Goal: Task Accomplishment & Management: Complete application form

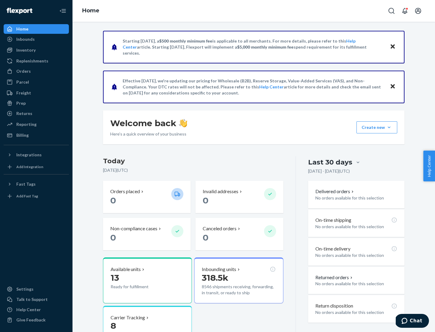
click at [389, 127] on button "Create new Create new inbound Create new order Create new product" at bounding box center [376, 127] width 41 height 12
click at [36, 39] on div "Inbounds" at bounding box center [36, 39] width 64 height 8
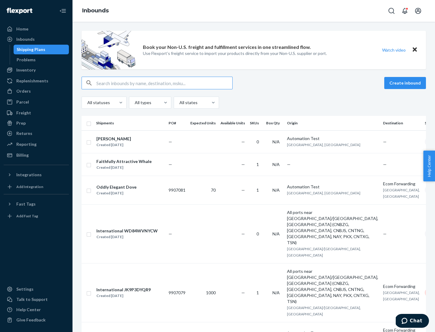
click at [406, 83] on button "Create inbound" at bounding box center [405, 83] width 42 height 12
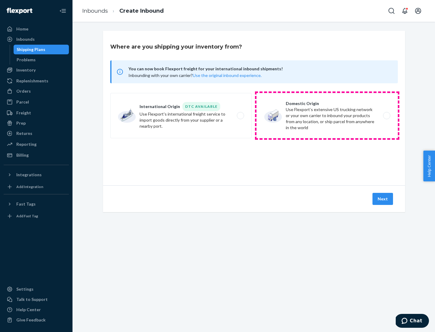
click at [327, 116] on label "Domestic Origin Use Flexport’s extensive US trucking network or your own carrie…" at bounding box center [326, 115] width 141 height 45
click at [386, 116] on input "Domestic Origin Use Flexport’s extensive US trucking network or your own carrie…" at bounding box center [388, 116] width 4 height 4
radio input "true"
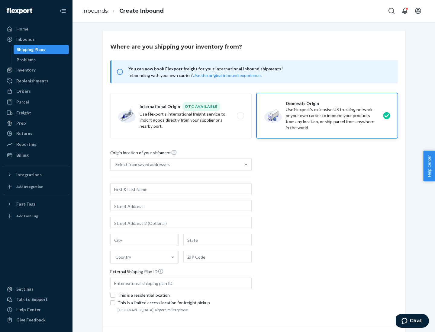
click at [141, 165] on div "Select from saved addresses" at bounding box center [142, 165] width 54 height 6
click at [116, 165] on input "Select from saved addresses" at bounding box center [115, 165] width 1 height 6
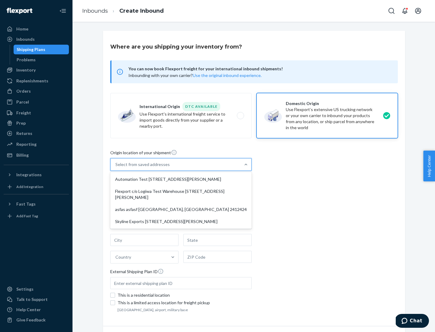
scroll to position [2, 0]
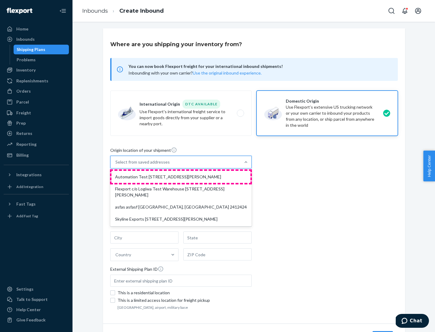
click at [181, 177] on div "Automation Test [STREET_ADDRESS][PERSON_NAME]" at bounding box center [180, 177] width 139 height 12
click at [116, 165] on input "option Automation Test [STREET_ADDRESS][PERSON_NAME] focused, 1 of 4. 4 results…" at bounding box center [115, 162] width 1 height 6
type input "Automation Test"
type input "9th Floor"
type input "[GEOGRAPHIC_DATA]"
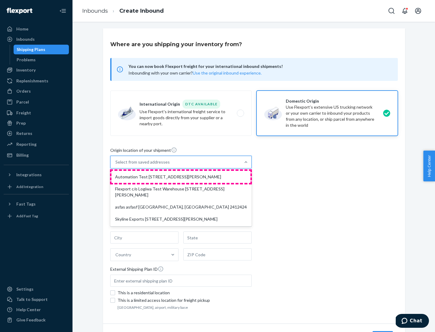
type input "CA"
type input "94104"
type input "[STREET_ADDRESS][PERSON_NAME]"
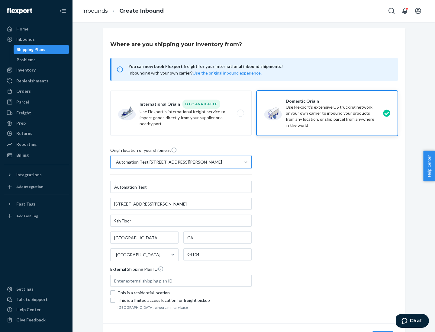
scroll to position [35, 0]
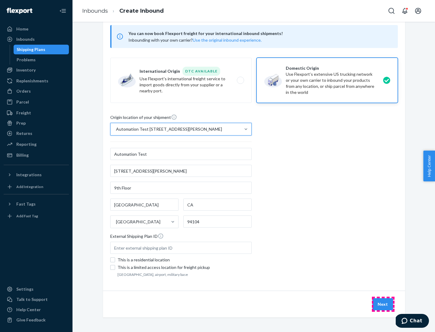
click at [383, 304] on button "Next" at bounding box center [382, 304] width 21 height 12
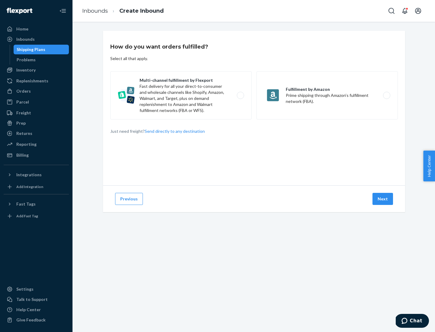
click at [181, 95] on label "Multi-channel fulfillment by Flexport Fast delivery for all your direct-to-cons…" at bounding box center [180, 95] width 141 height 48
click at [240, 95] on input "Multi-channel fulfillment by Flexport Fast delivery for all your direct-to-cons…" at bounding box center [242, 96] width 4 height 4
radio input "true"
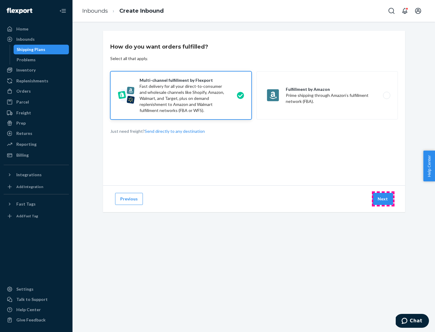
click at [383, 199] on button "Next" at bounding box center [382, 199] width 21 height 12
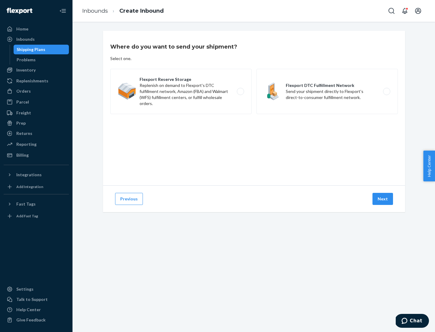
click at [327, 91] on label "Flexport DTC Fulfillment Network Send your shipment directly to Flexport's dire…" at bounding box center [326, 91] width 141 height 45
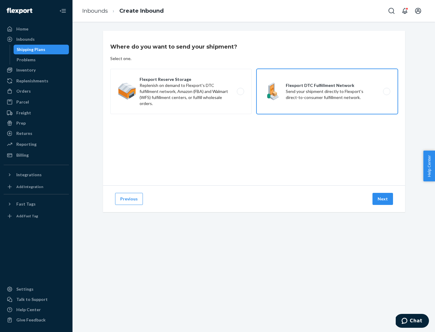
click at [386, 91] on input "Flexport DTC Fulfillment Network Send your shipment directly to Flexport's dire…" at bounding box center [388, 92] width 4 height 4
radio input "true"
click at [383, 199] on button "Next" at bounding box center [382, 199] width 21 height 12
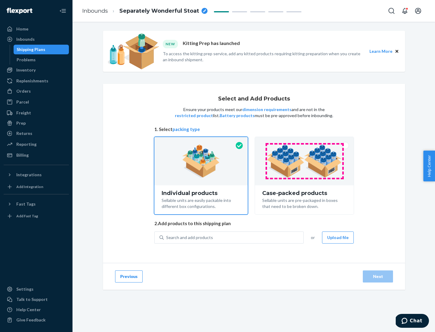
click at [304, 161] on img at bounding box center [304, 161] width 75 height 33
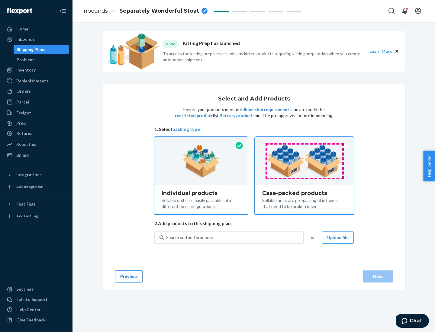
click at [304, 141] on input "Case-packed products Sellable units are pre-packaged in boxes that need to be b…" at bounding box center [304, 139] width 4 height 4
radio input "true"
radio input "false"
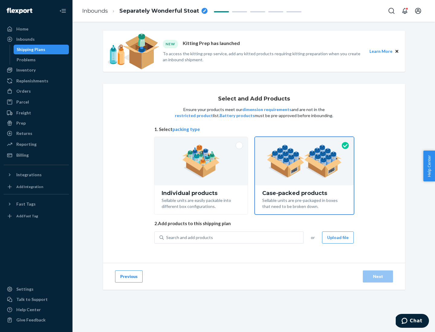
click at [234, 237] on div "Search and add products" at bounding box center [233, 237] width 139 height 11
click at [167, 237] on input "Search and add products" at bounding box center [166, 238] width 1 height 6
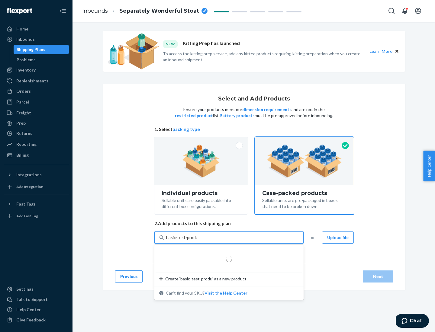
type input "basic-test-product-1"
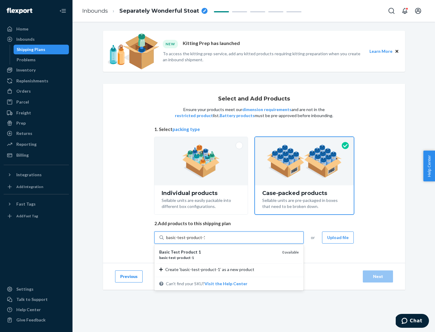
click at [218, 258] on div "basic - test - product - 1" at bounding box center [218, 257] width 118 height 5
click at [205, 241] on input "basic-test-product-1" at bounding box center [185, 238] width 39 height 6
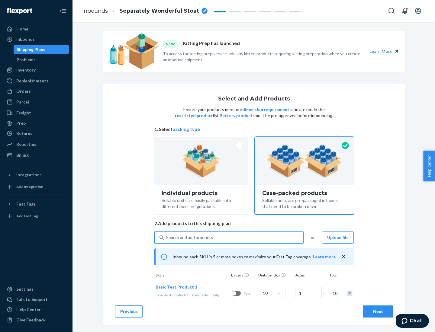
scroll to position [22, 0]
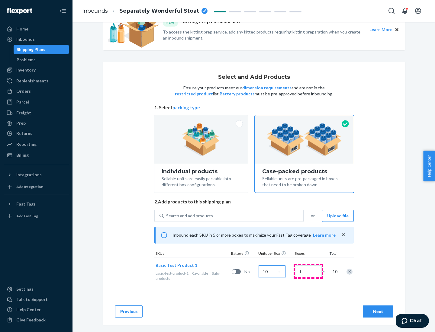
type input "10"
type input "7"
click at [378, 312] on div "Next" at bounding box center [378, 312] width 20 height 6
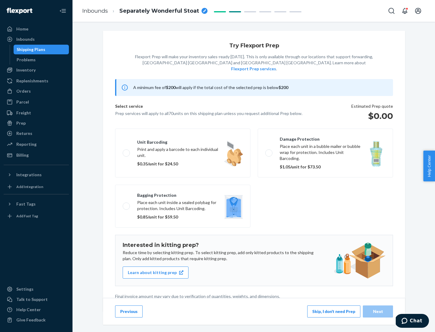
scroll to position [2, 0]
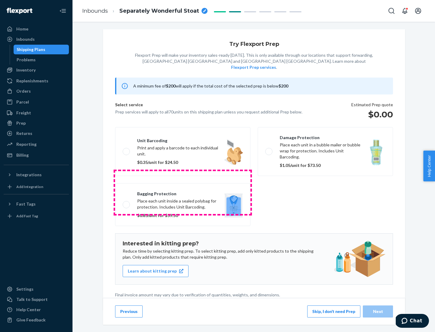
click at [183, 192] on label "Bagging protection Place each unit inside a sealed polybag for protection. Incl…" at bounding box center [182, 204] width 135 height 43
click at [127, 203] on input "Bagging protection Place each unit inside a sealed polybag for protection. Incl…" at bounding box center [125, 205] width 4 height 4
checkbox input "true"
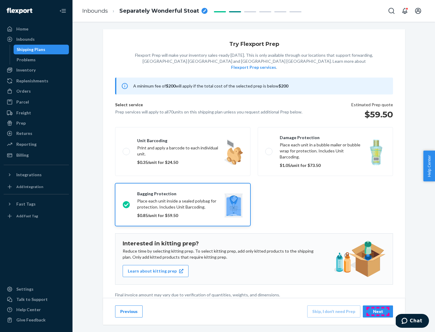
click at [378, 311] on div "Next" at bounding box center [378, 312] width 20 height 6
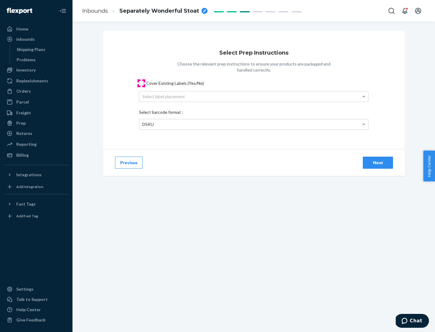
click at [141, 83] on input "Cover Existing Labels (Yes/No)" at bounding box center [141, 83] width 5 height 5
checkbox input "true"
click at [254, 96] on div "Select label placement" at bounding box center [253, 96] width 229 height 10
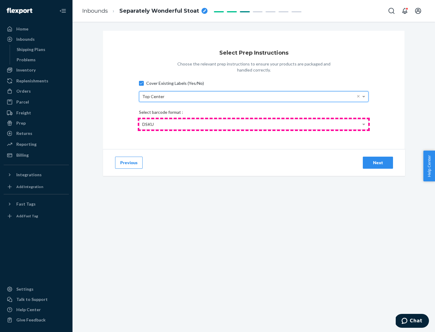
click at [254, 124] on div "DSKU" at bounding box center [253, 124] width 229 height 10
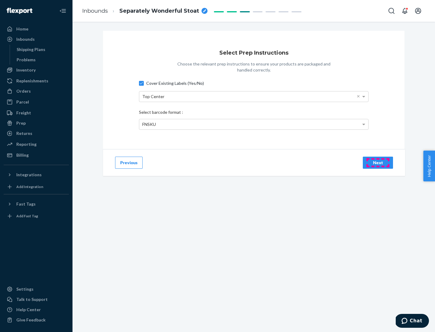
click at [378, 162] on div "Next" at bounding box center [378, 163] width 20 height 6
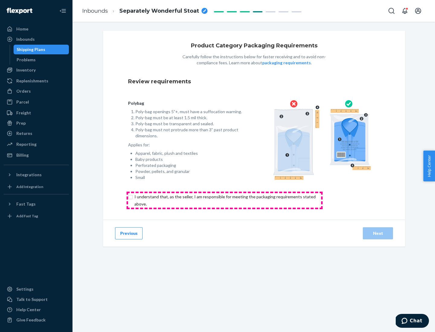
click at [224, 200] on input "checkbox" at bounding box center [228, 200] width 201 height 14
checkbox input "true"
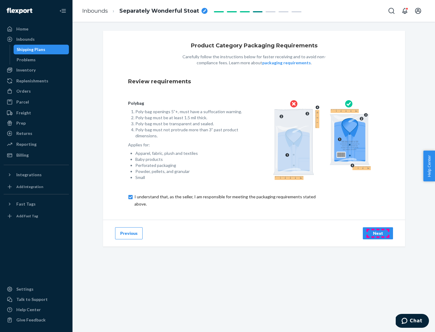
click at [378, 233] on div "Next" at bounding box center [378, 233] width 20 height 6
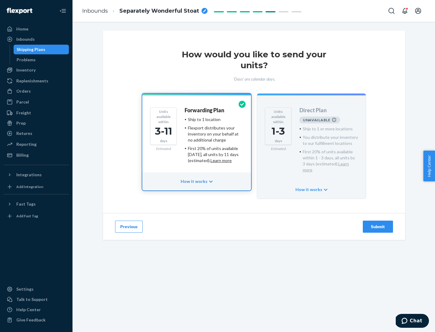
click at [205, 110] on h4 "Forwarding Plan" at bounding box center [204, 110] width 40 height 6
click at [378, 224] on div "Submit" at bounding box center [378, 227] width 20 height 6
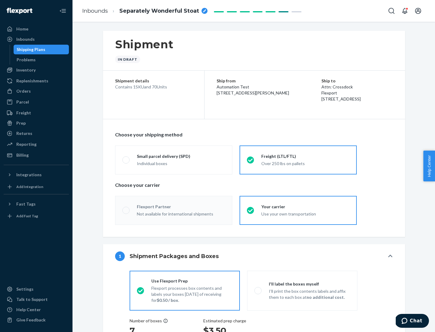
radio input "true"
radio input "false"
radio input "true"
radio input "false"
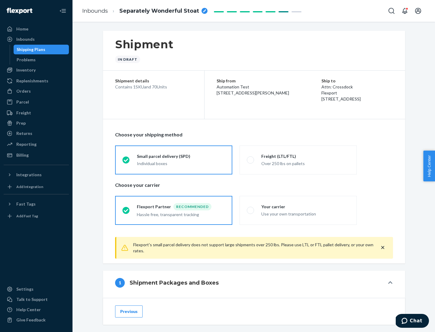
click at [298, 160] on div "Over 250 lbs on pallets" at bounding box center [305, 162] width 88 height 7
click at [251, 160] on input "Freight (LTL/FTL) Over 250 lbs on pallets" at bounding box center [249, 160] width 4 height 4
radio input "true"
radio input "false"
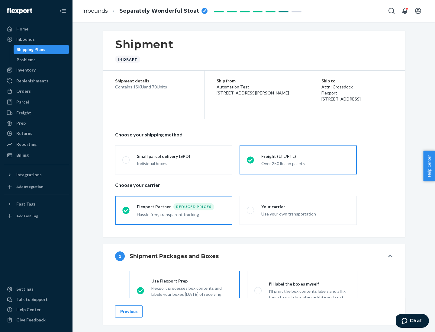
scroll to position [34, 0]
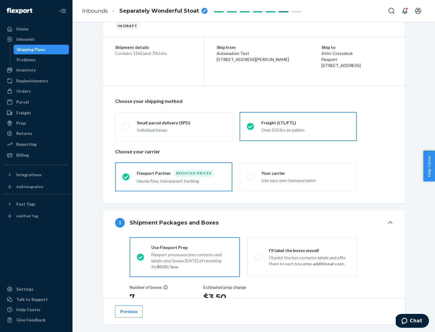
click at [298, 177] on div "Use your own transportation" at bounding box center [305, 179] width 88 height 7
click at [251, 177] on input "Your carrier Use your own transportation" at bounding box center [249, 177] width 4 height 4
radio input "true"
radio input "false"
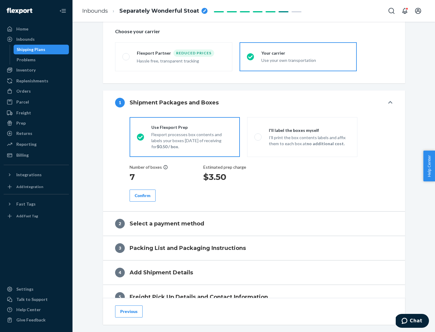
scroll to position [114, 0]
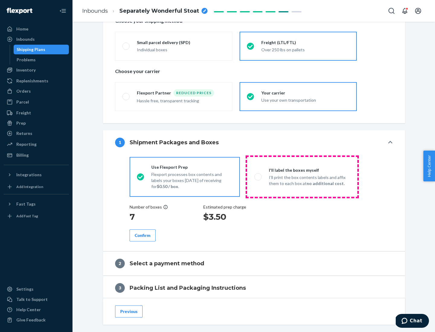
click at [302, 177] on p "I’ll print the box contents labels and affix them to each box at no additional …" at bounding box center [309, 181] width 81 height 12
click at [258, 177] on input "I'll label the boxes myself I’ll print the box contents labels and affix them t…" at bounding box center [256, 177] width 4 height 4
radio input "true"
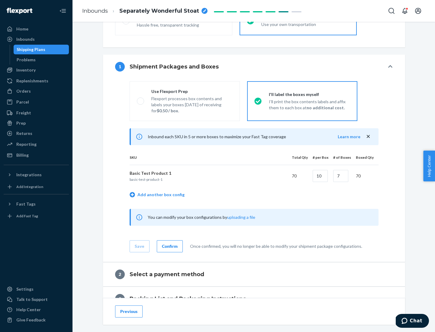
scroll to position [104, 0]
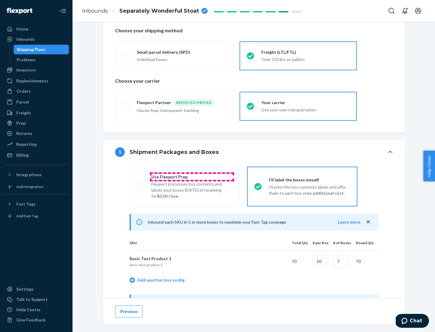
click at [192, 177] on div "Use Flexport Prep" at bounding box center [191, 177] width 81 height 6
click at [141, 184] on input "Use Flexport Prep Flexport processes box contents and labels your boxes [DATE] …" at bounding box center [139, 186] width 4 height 4
radio input "true"
radio input "false"
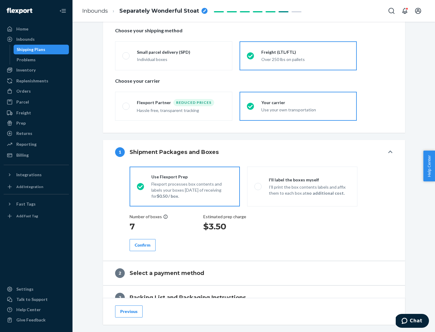
scroll to position [172, 0]
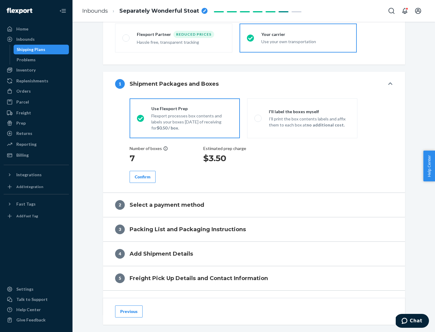
click at [143, 177] on div "Confirm" at bounding box center [143, 177] width 16 height 6
radio input "false"
